Goal: Task Accomplishment & Management: Complete application form

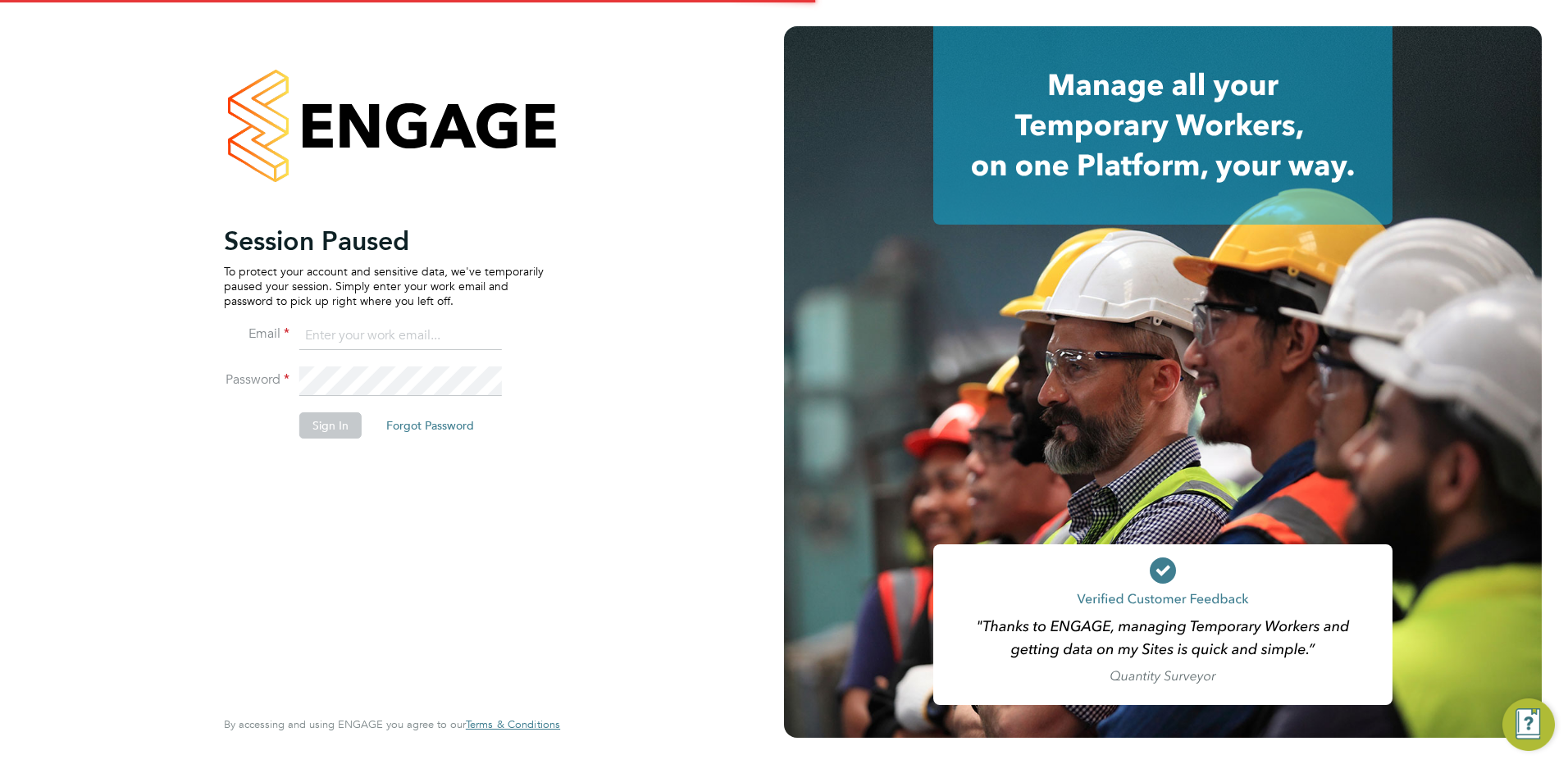
type input "[PERSON_NAME][EMAIL_ADDRESS][PERSON_NAME][DOMAIN_NAME]"
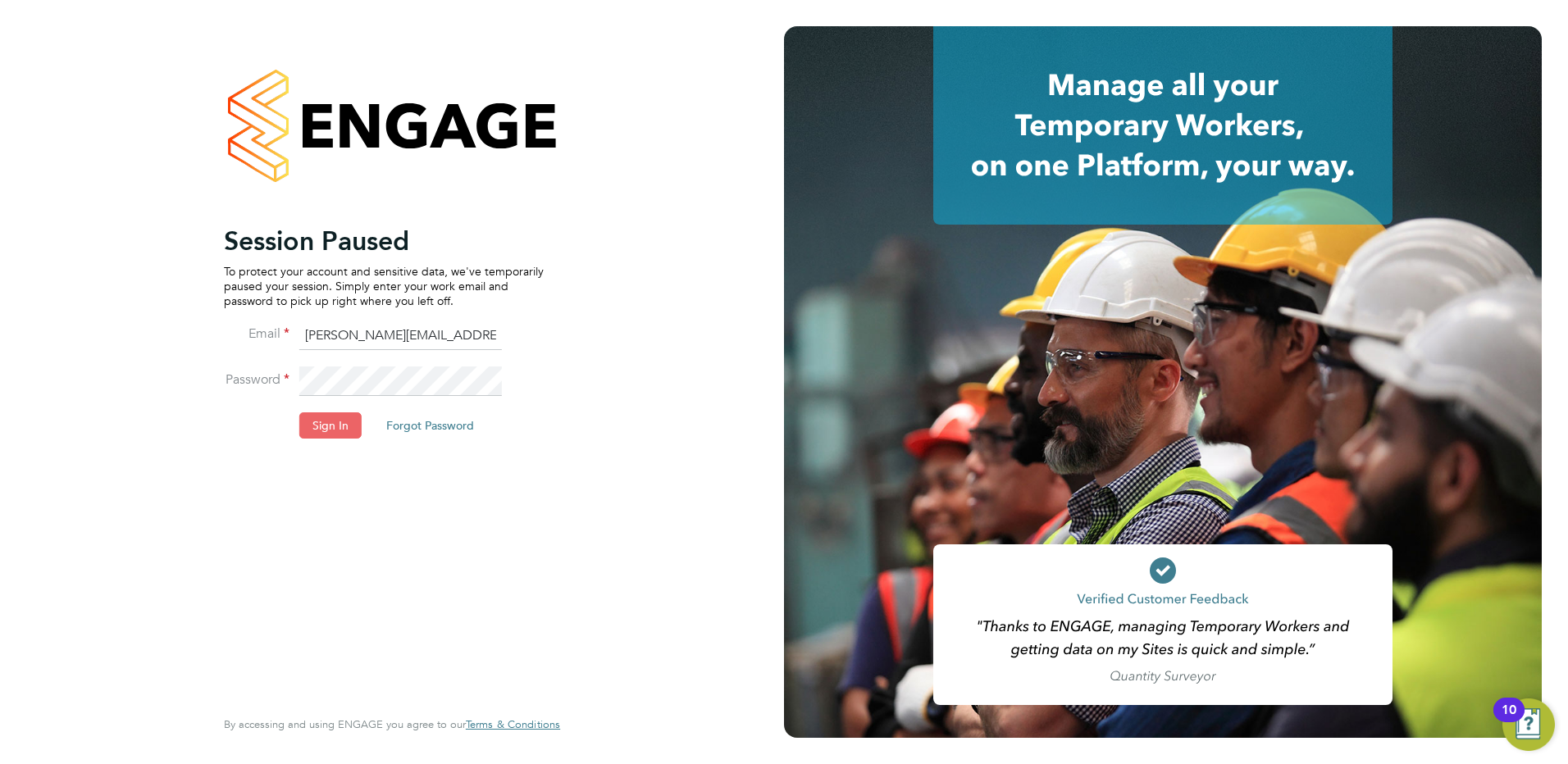
click at [340, 423] on button "Sign In" at bounding box center [330, 425] width 62 height 26
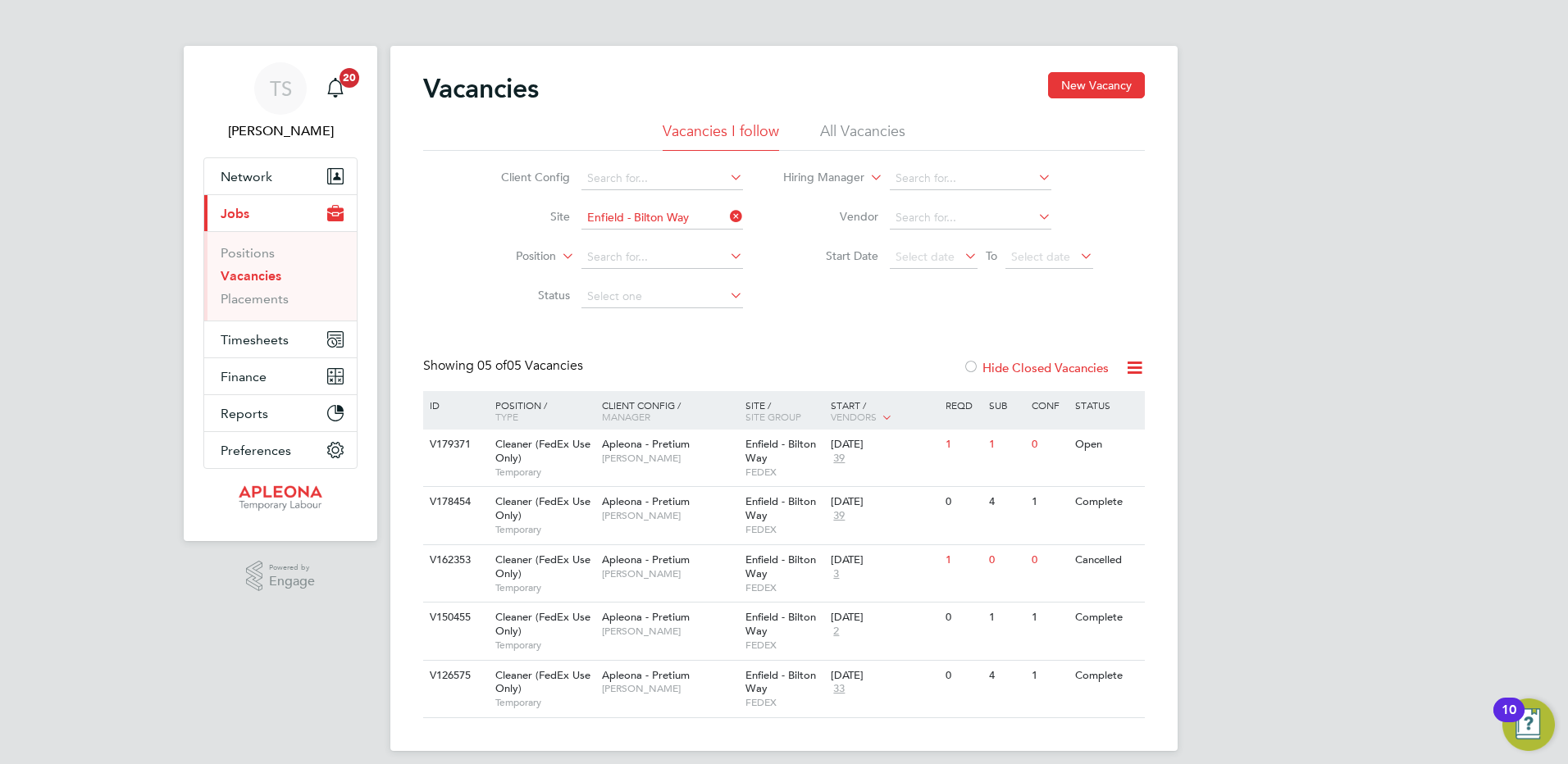
click at [841, 126] on li "All Vacancies" at bounding box center [862, 136] width 85 height 29
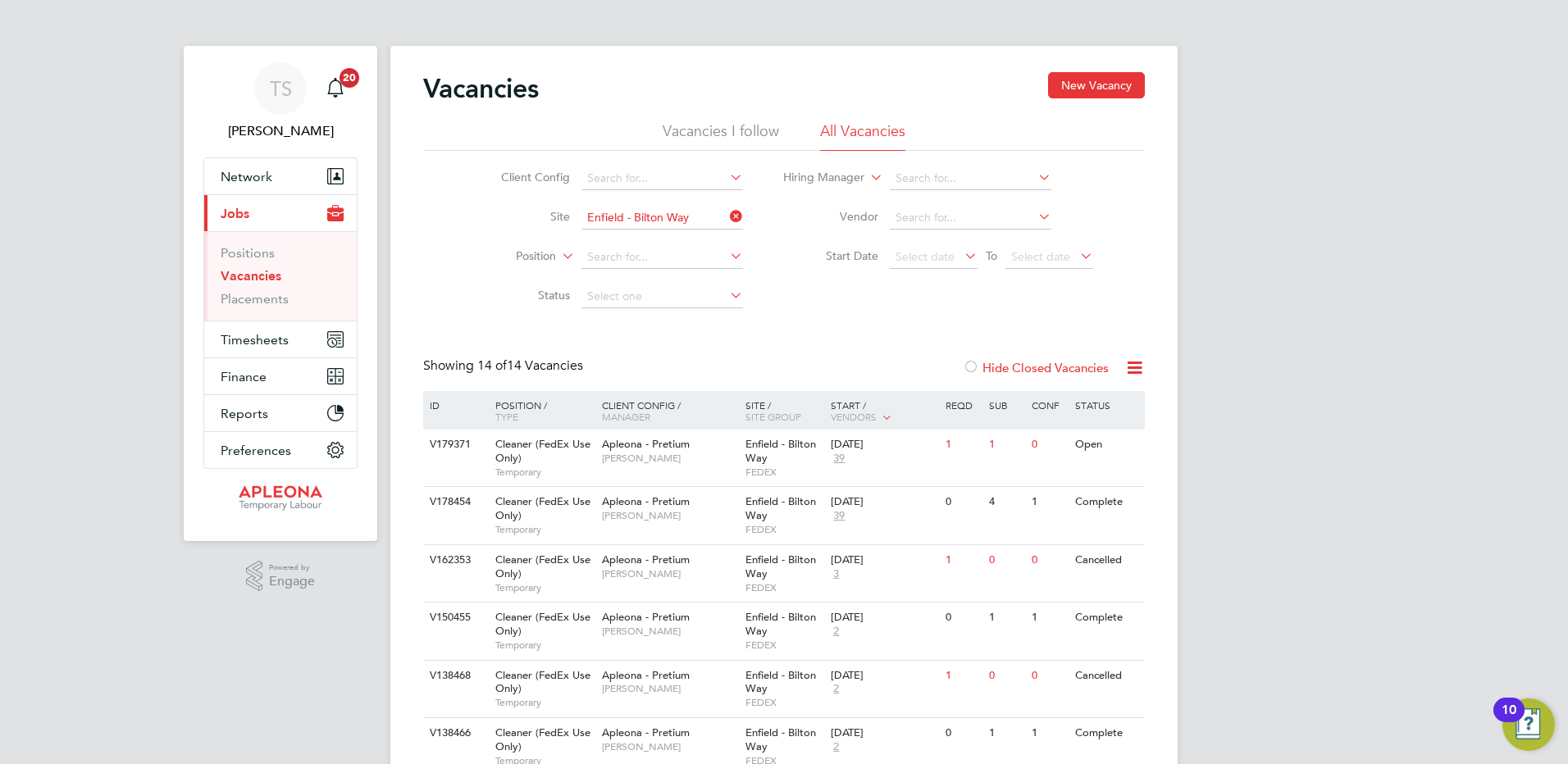
click at [726, 212] on icon at bounding box center [726, 216] width 0 height 23
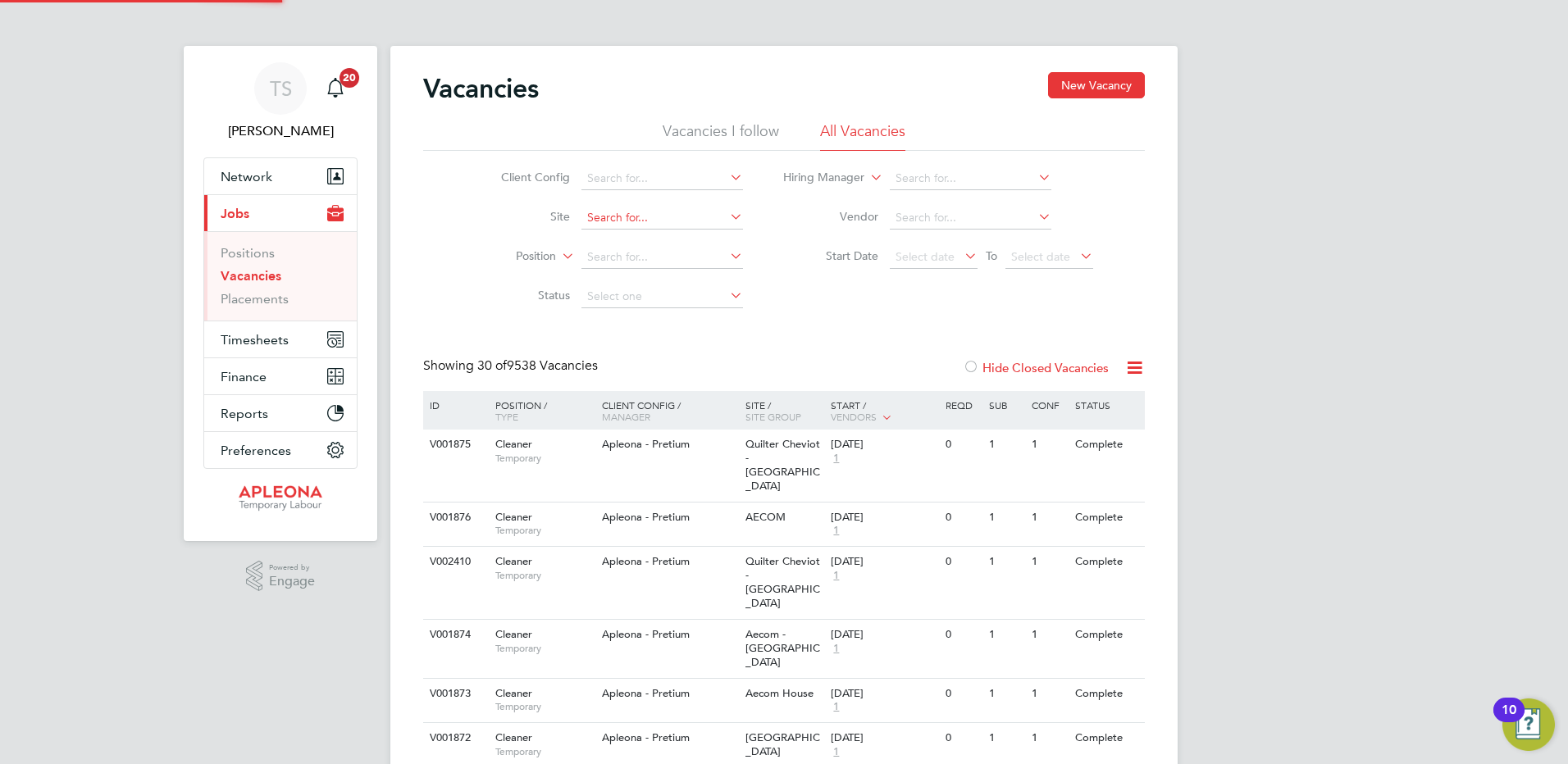
click at [652, 219] on input at bounding box center [662, 217] width 162 height 23
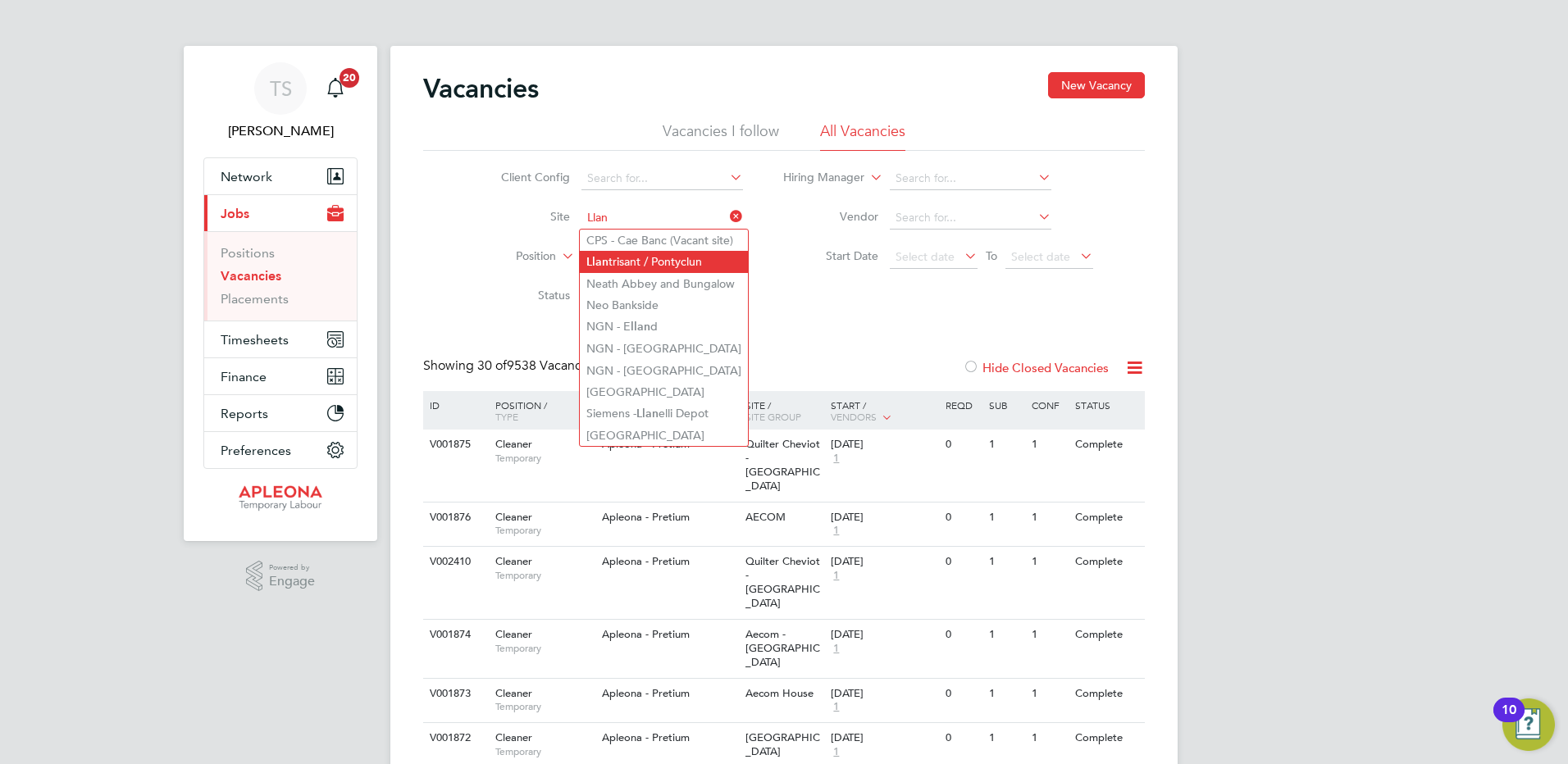
click at [639, 253] on li "Llan trisant / Pontyclun" at bounding box center [664, 262] width 169 height 22
type input "Llantrisant / Pontyclun"
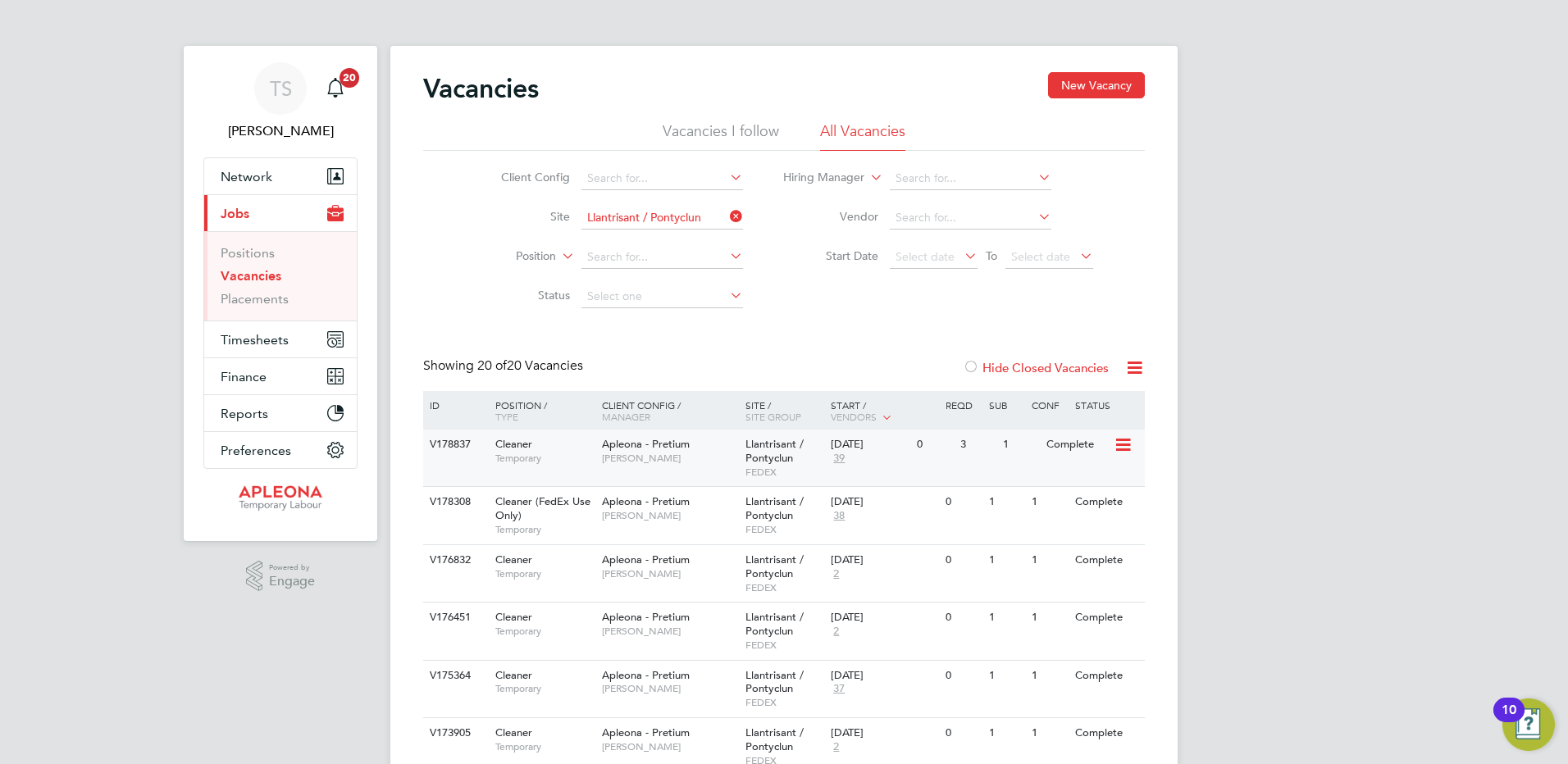
click at [762, 455] on span "Llantrisant / Pontyclun" at bounding box center [774, 451] width 58 height 28
